Goal: Transaction & Acquisition: Purchase product/service

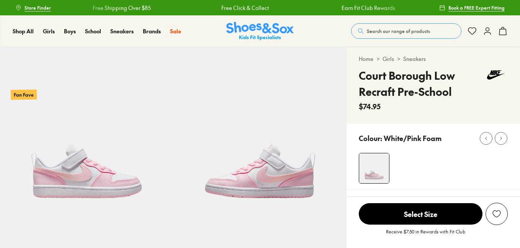
scroll to position [220, 0]
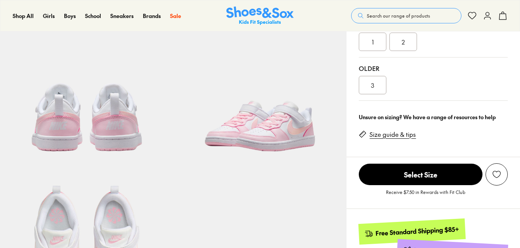
click at [407, 51] on div "2" at bounding box center [403, 42] width 28 height 18
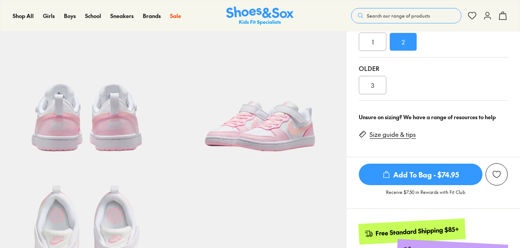
click at [406, 29] on div "011" at bounding box center [403, 20] width 28 height 18
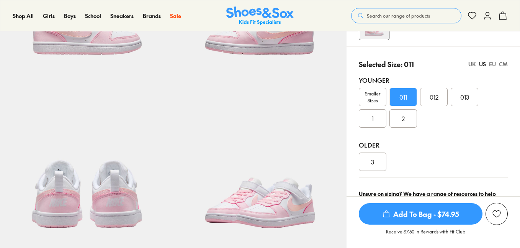
click at [468, 100] on span "013" at bounding box center [464, 96] width 9 height 9
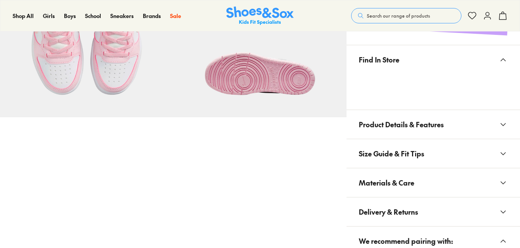
click at [502, 138] on button "Product Details & Features" at bounding box center [432, 124] width 173 height 29
select select "*"
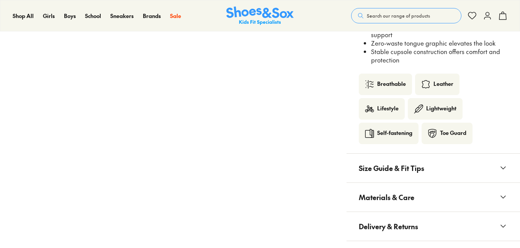
scroll to position [793, 0]
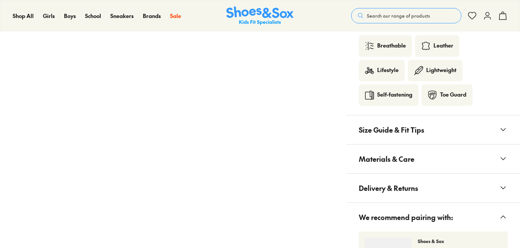
click at [507, 129] on icon at bounding box center [502, 129] width 9 height 9
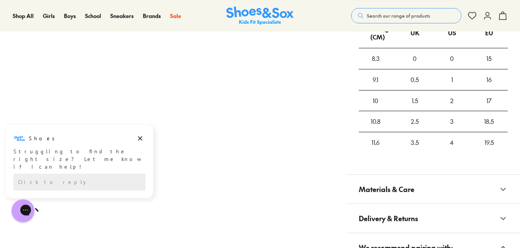
scroll to position [908, 0]
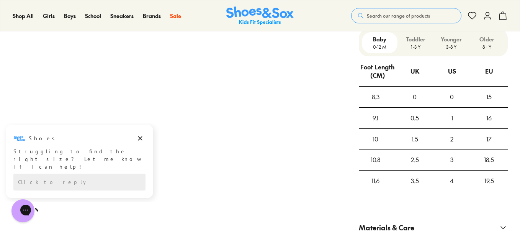
click at [451, 42] on p "Younger" at bounding box center [450, 39] width 29 height 8
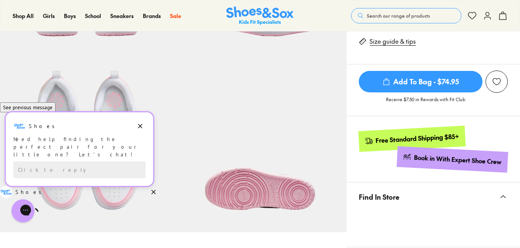
scroll to position [143, 0]
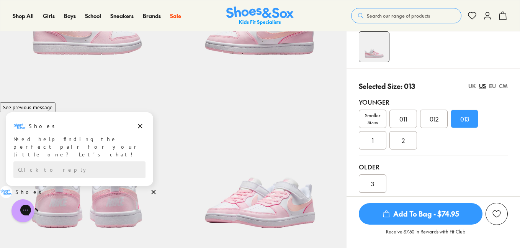
click at [461, 152] on div "Younger Smaller Sizes 011 012 013 1 2" at bounding box center [432, 123] width 149 height 65
click at [363, 140] on div "1" at bounding box center [372, 140] width 28 height 18
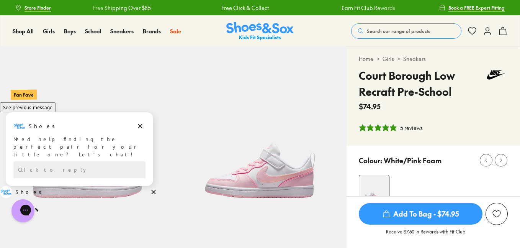
scroll to position [153, 0]
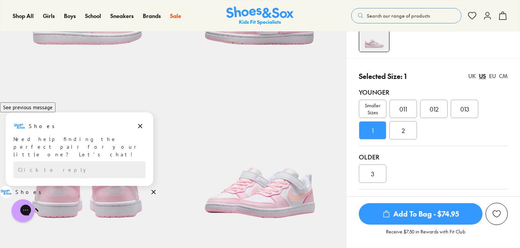
click at [420, 211] on span "Add To Bag - $74.95" at bounding box center [420, 213] width 124 height 21
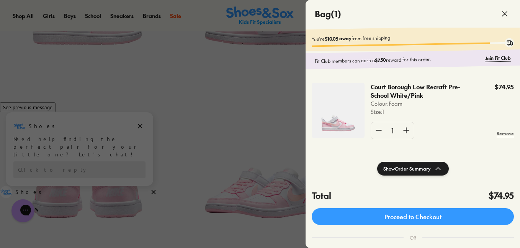
click at [503, 13] on use at bounding box center [504, 13] width 5 height 5
